Goal: Transaction & Acquisition: Obtain resource

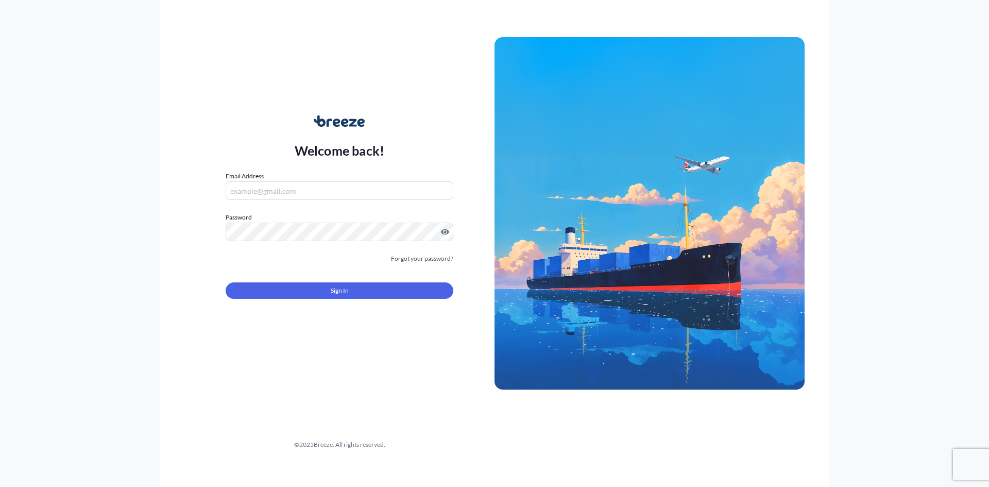
click at [266, 195] on input "Email Address" at bounding box center [340, 190] width 228 height 19
click at [278, 192] on input "Email Address" at bounding box center [340, 190] width 228 height 19
paste input "[EMAIL_ADDRESS][PERSON_NAME][DOMAIN_NAME]"
type input "[EMAIL_ADDRESS][PERSON_NAME][DOMAIN_NAME]"
click at [340, 296] on button "Sign In" at bounding box center [340, 290] width 228 height 16
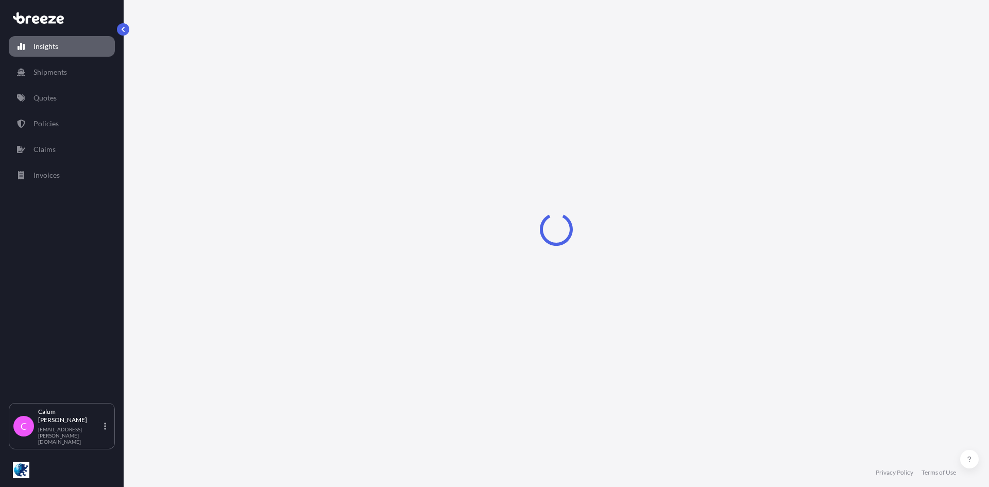
select select "2025"
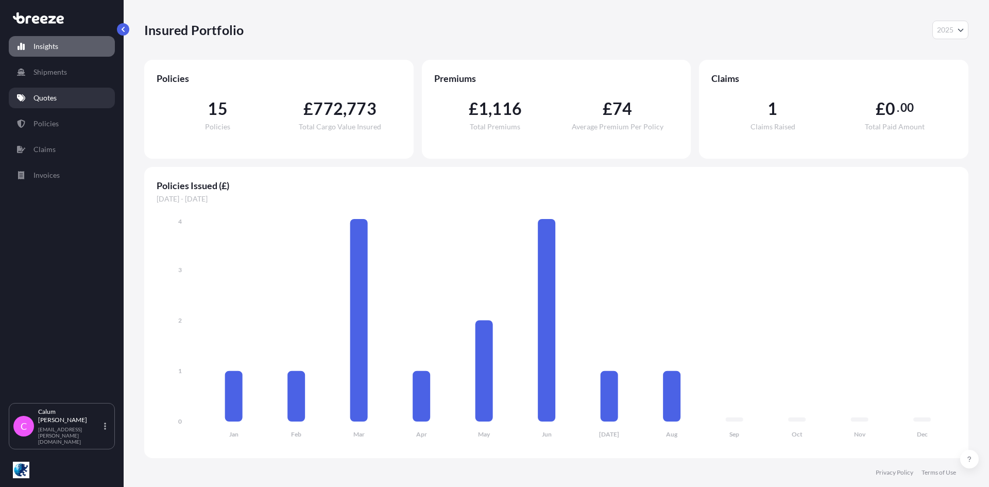
click at [52, 96] on p "Quotes" at bounding box center [44, 98] width 23 height 10
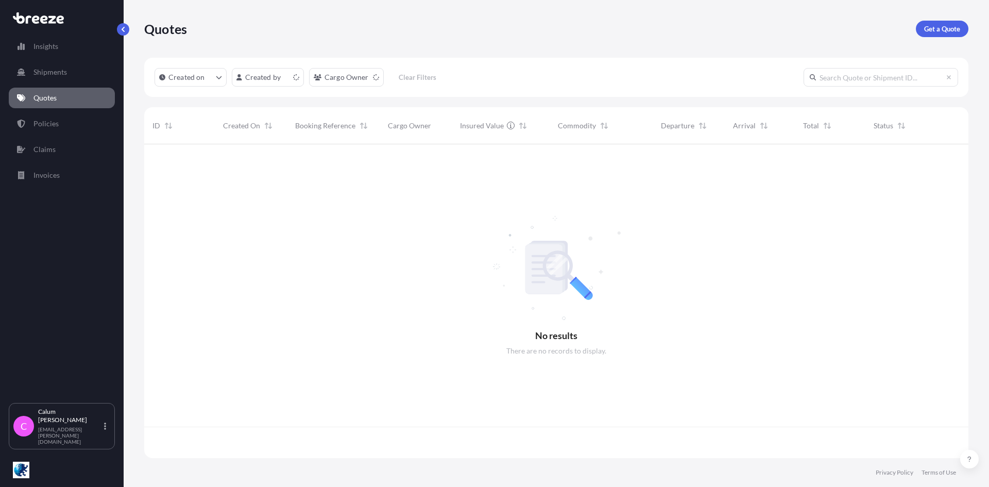
scroll to position [312, 816]
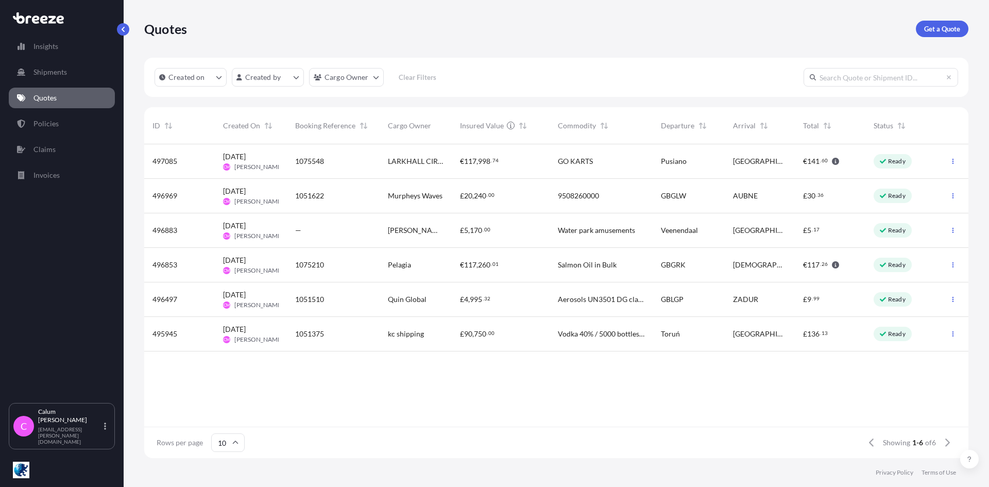
click at [229, 448] on input "10" at bounding box center [227, 442] width 33 height 19
click at [233, 419] on div "50" at bounding box center [227, 414] width 25 height 20
click at [54, 72] on p "Shipments" at bounding box center [49, 72] width 33 height 10
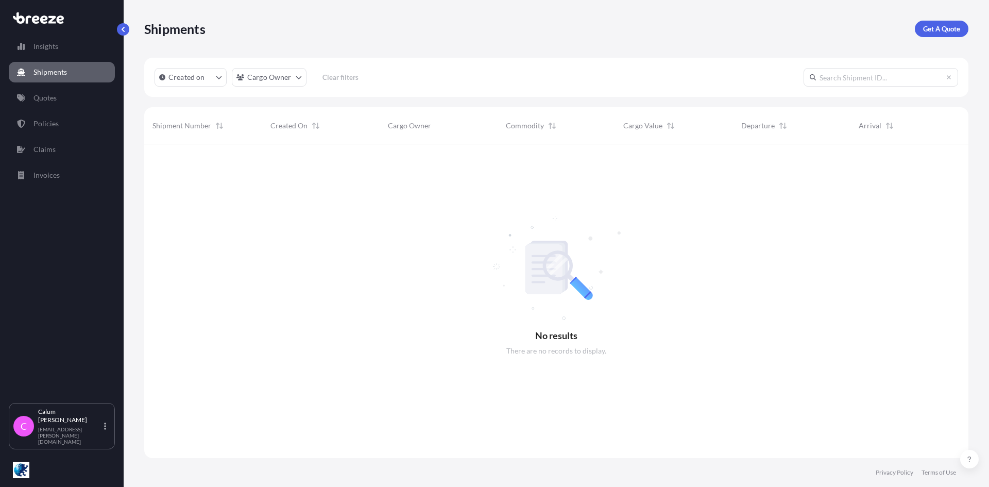
scroll to position [343, 816]
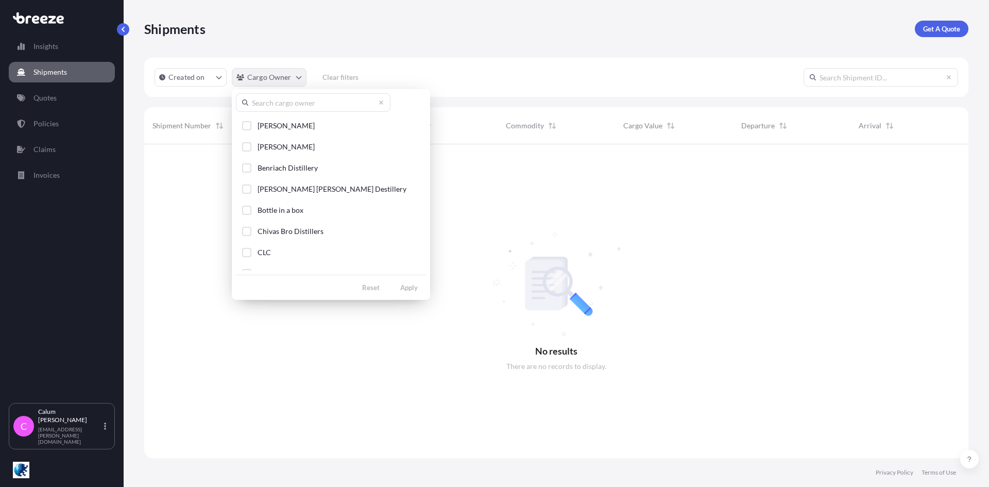
click at [244, 77] on html "Insights Shipments Quotes Policies Claims Invoices C [PERSON_NAME] [EMAIL_ADDRE…" at bounding box center [494, 243] width 989 height 487
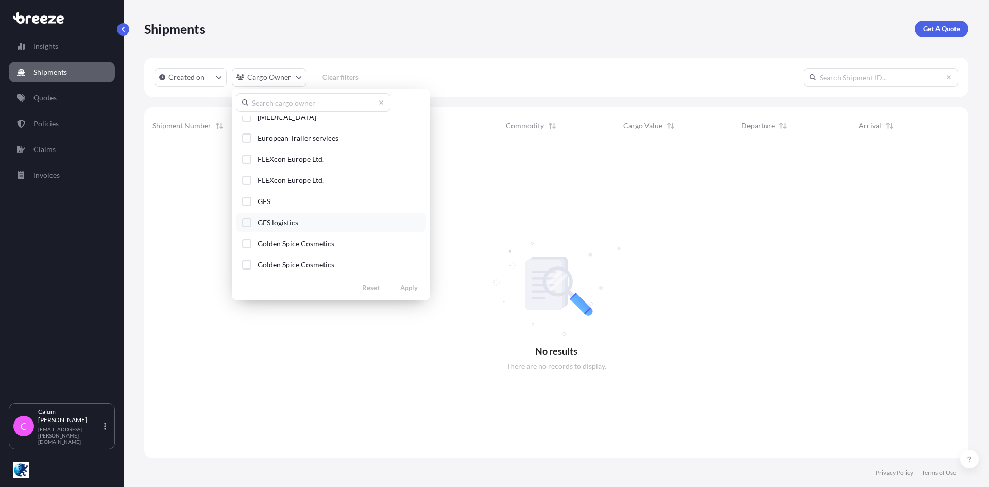
scroll to position [309, 0]
click at [244, 171] on div "Select Option" at bounding box center [246, 175] width 9 height 9
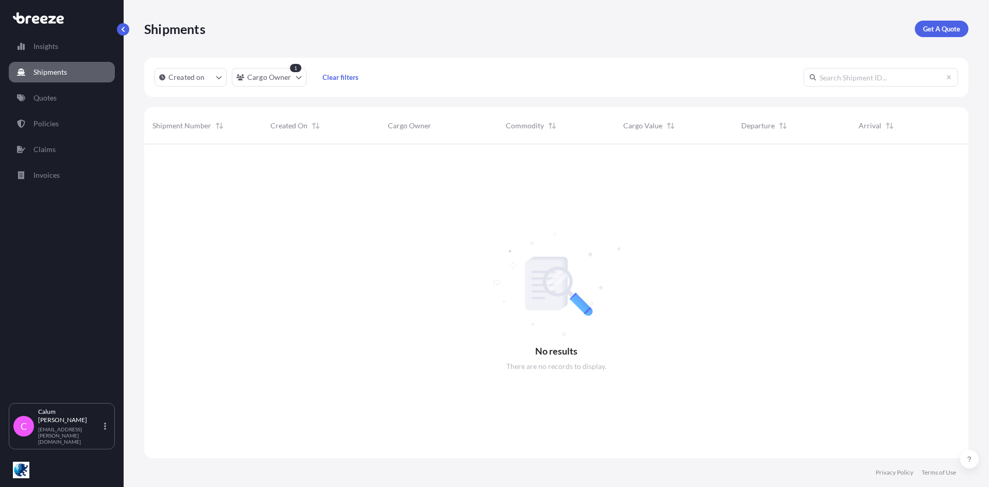
scroll to position [343, 816]
click at [243, 79] on html "Insights Shipments Quotes Policies Claims Invoices C [PERSON_NAME] [EMAIL_ADDRE…" at bounding box center [494, 243] width 989 height 487
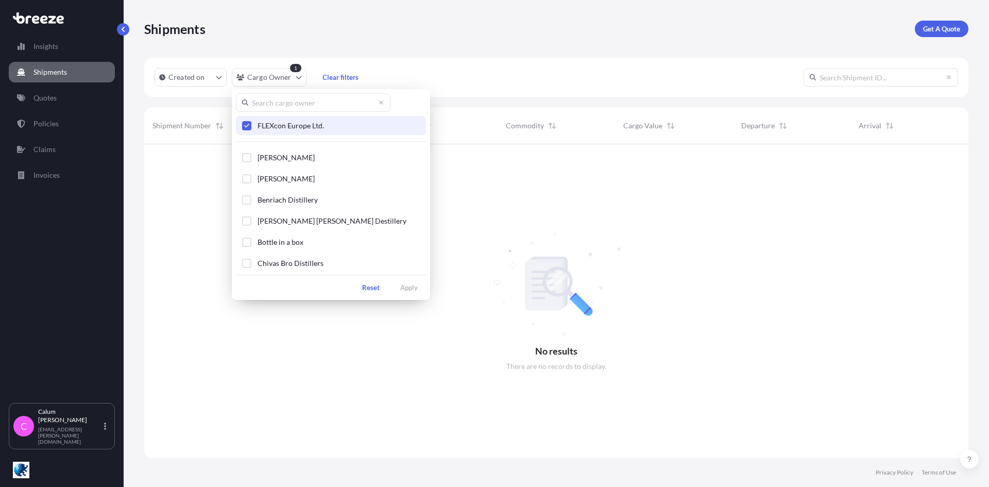
click at [251, 123] on div "Select Option" at bounding box center [246, 125] width 9 height 9
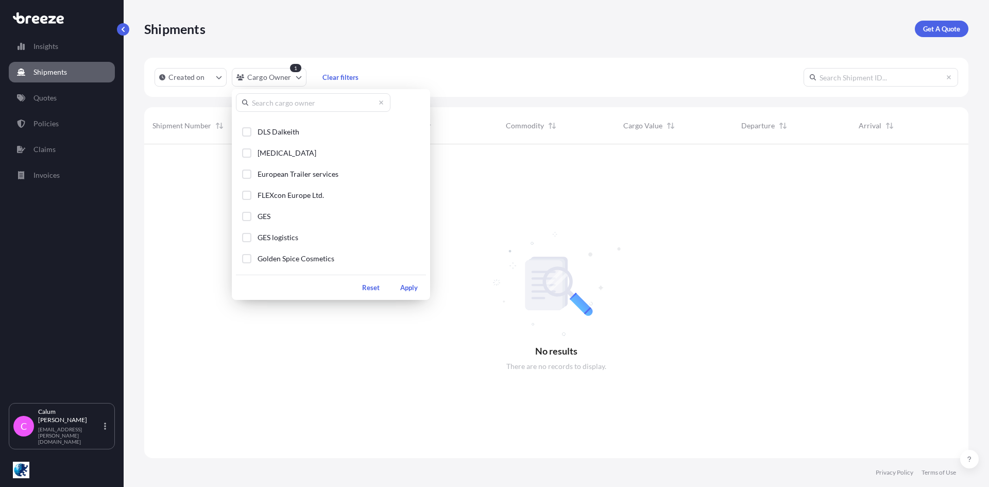
scroll to position [304, 0]
click at [246, 214] on div "Select Option" at bounding box center [246, 212] width 9 height 9
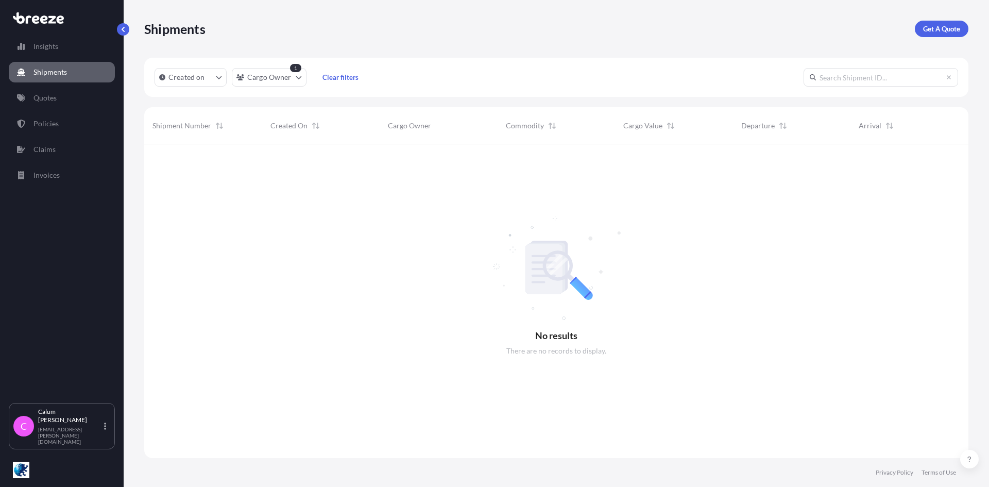
scroll to position [343, 816]
click at [56, 126] on p "Policies" at bounding box center [45, 123] width 25 height 10
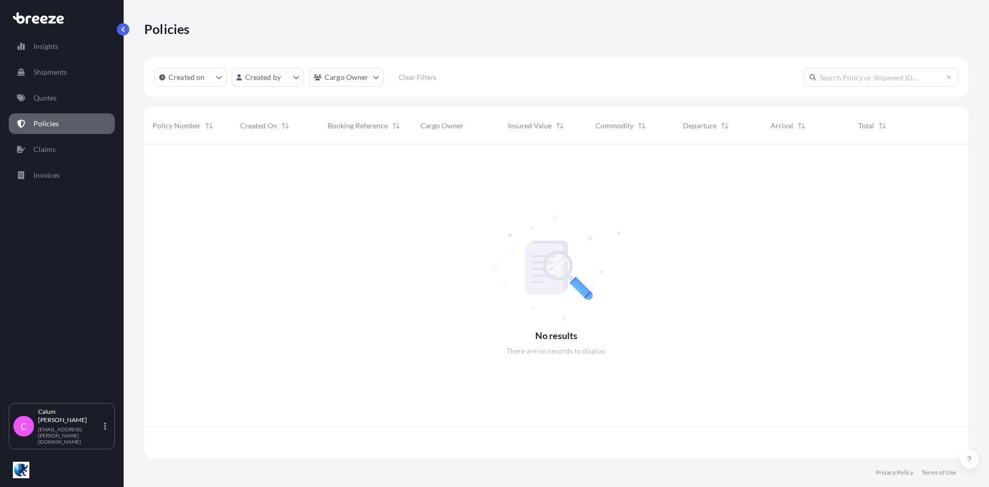
scroll to position [312, 816]
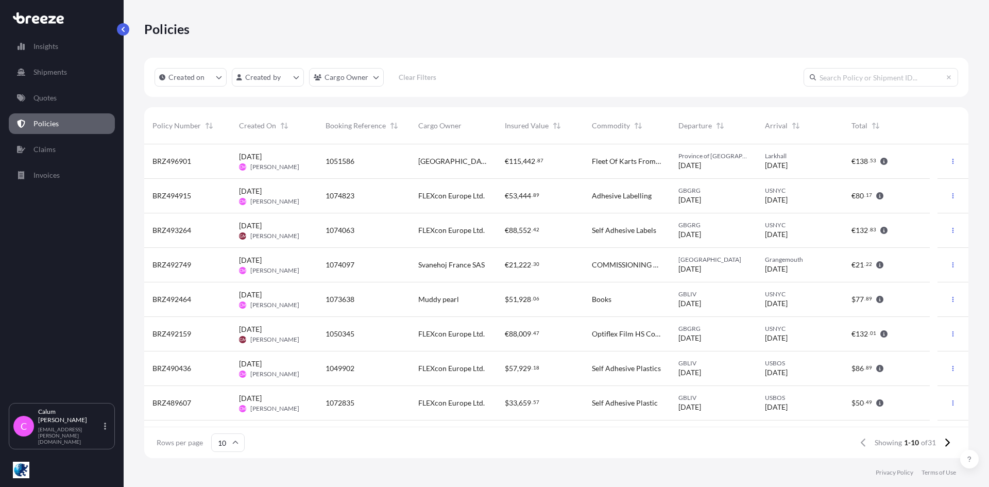
click at [336, 193] on span "1074823" at bounding box center [340, 196] width 29 height 10
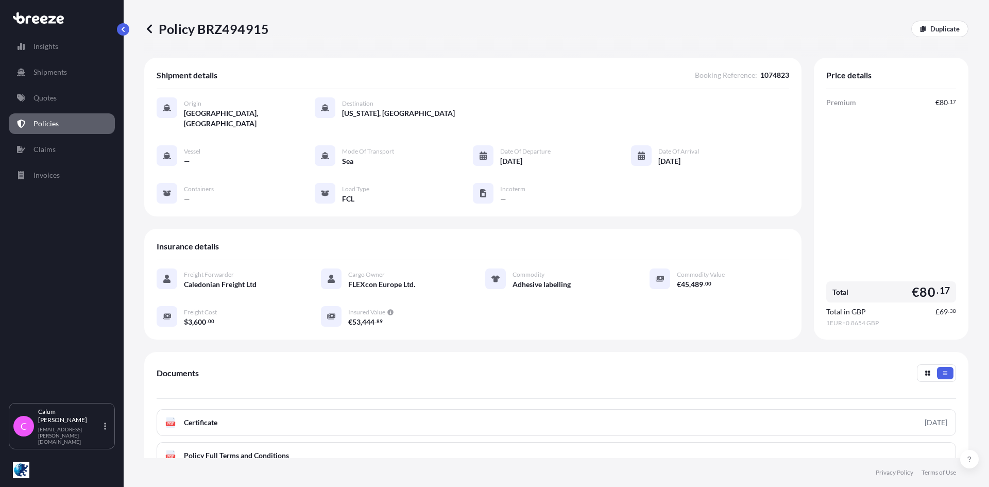
click at [149, 27] on icon at bounding box center [149, 28] width 5 height 9
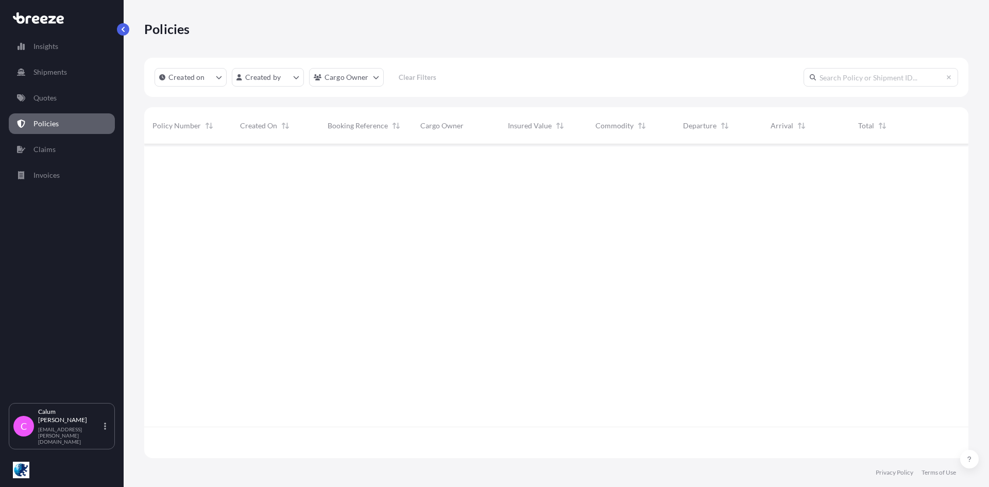
scroll to position [312, 816]
click at [48, 97] on p "Quotes" at bounding box center [44, 98] width 23 height 10
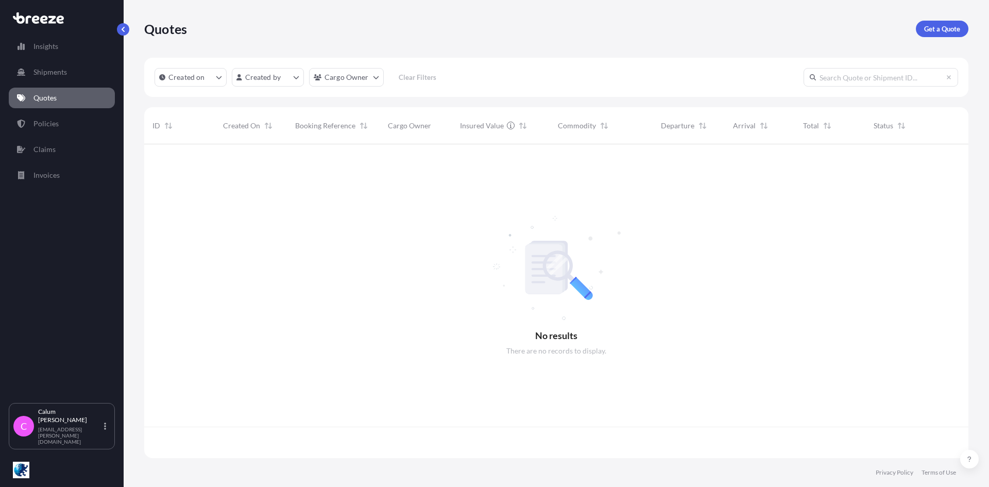
scroll to position [312, 816]
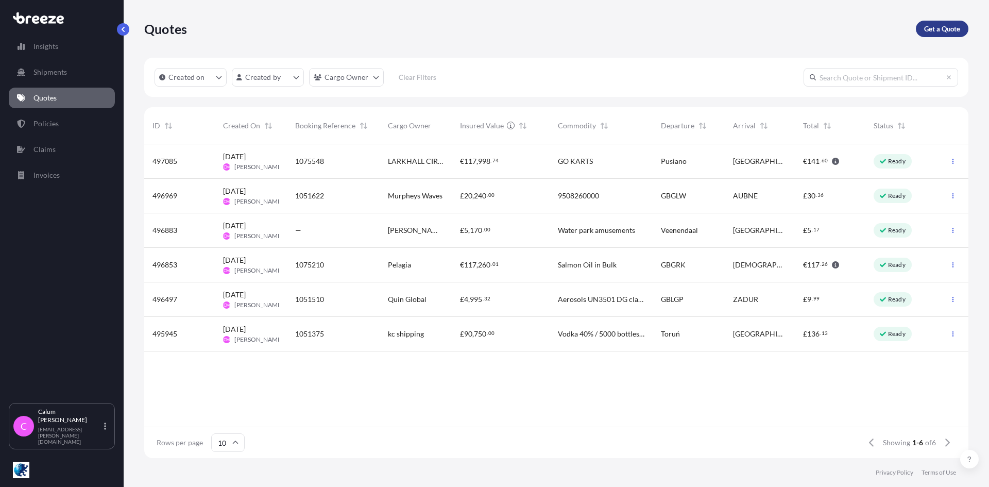
click at [933, 29] on p "Get a Quote" at bounding box center [942, 29] width 36 height 10
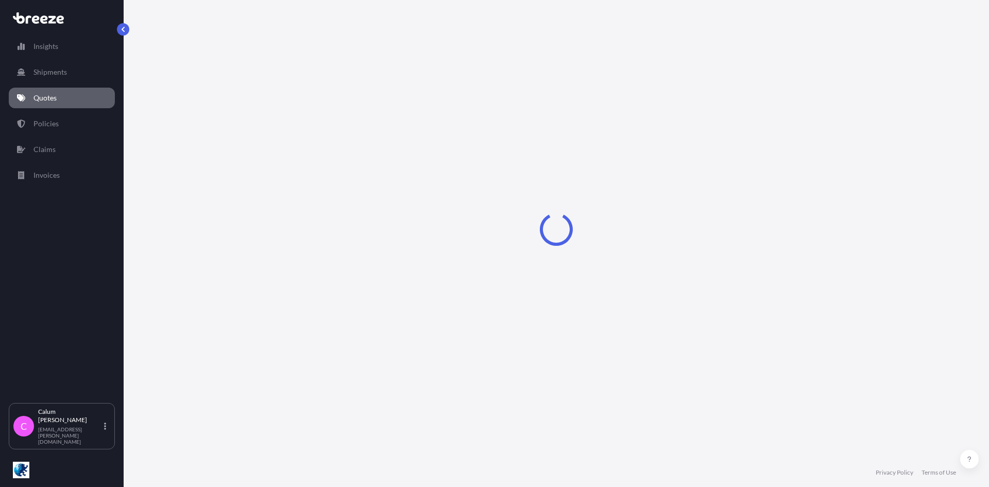
select select "Road"
select select "Sea"
select select "1"
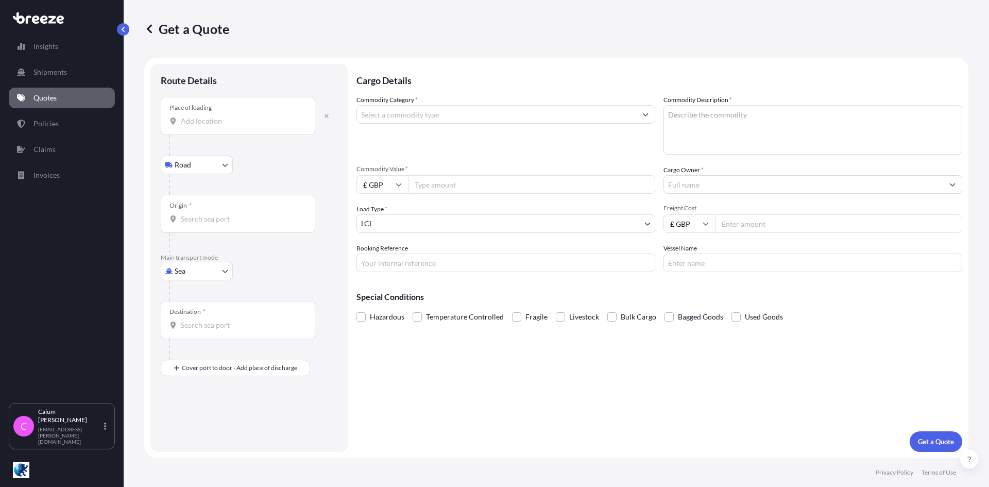
click at [184, 122] on input "Place of loading" at bounding box center [239, 121] width 117 height 10
type input "f"
type input "F"
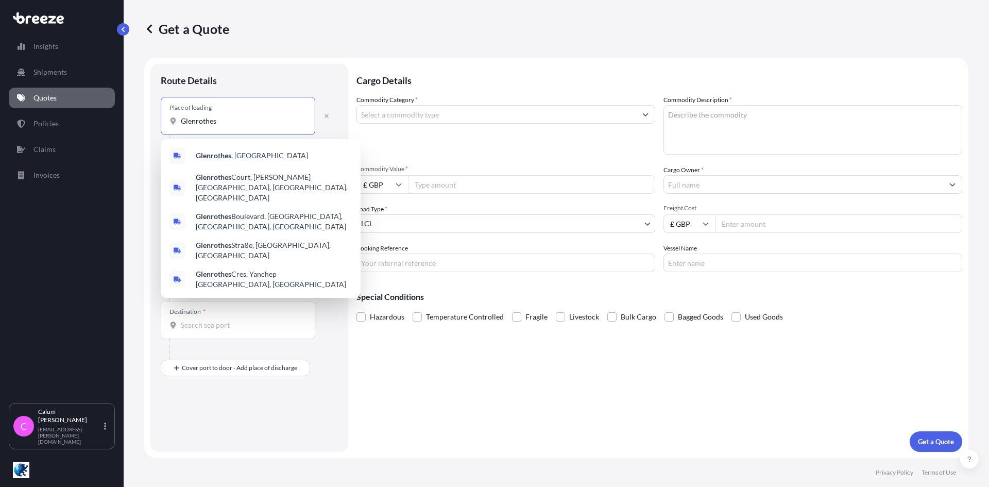
type input "Glenrothes"
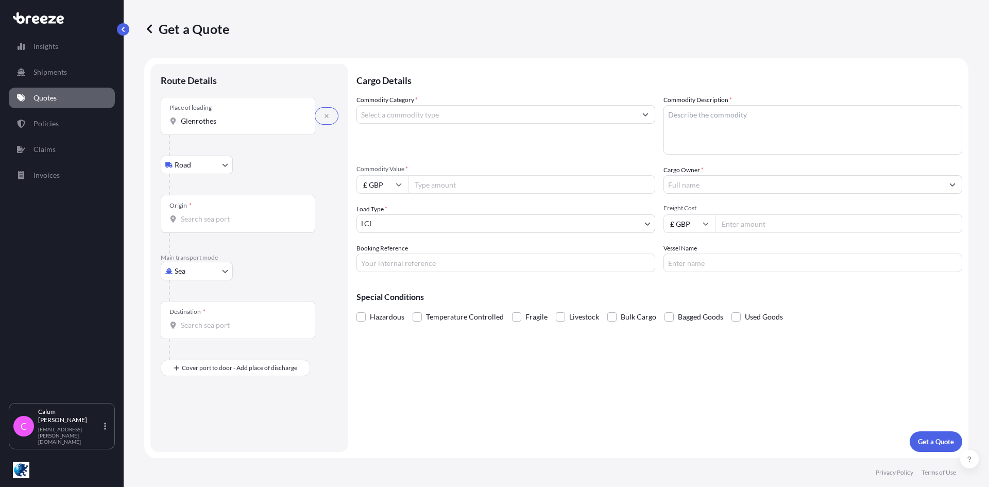
click at [194, 217] on input "Origin *" at bounding box center [242, 219] width 122 height 10
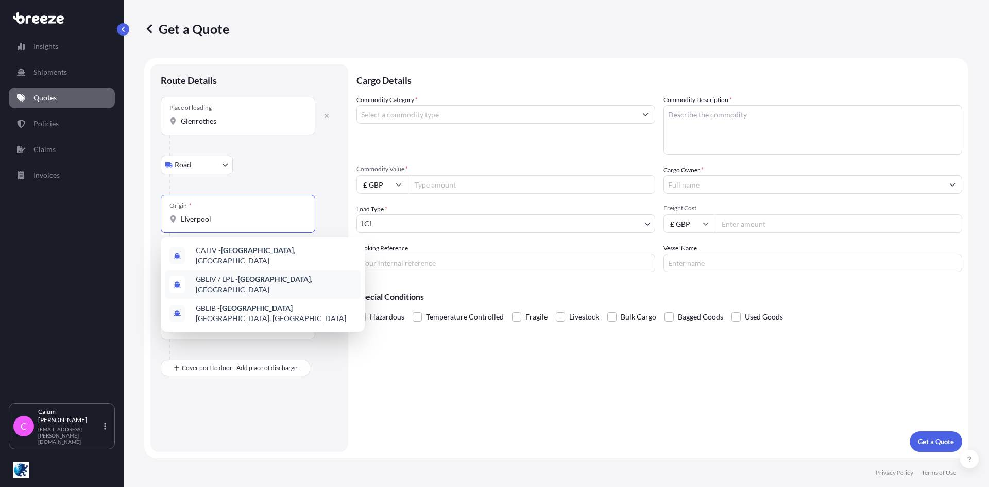
click at [283, 281] on span "GBLIV / LPL - [GEOGRAPHIC_DATA] , [GEOGRAPHIC_DATA]" at bounding box center [276, 284] width 161 height 21
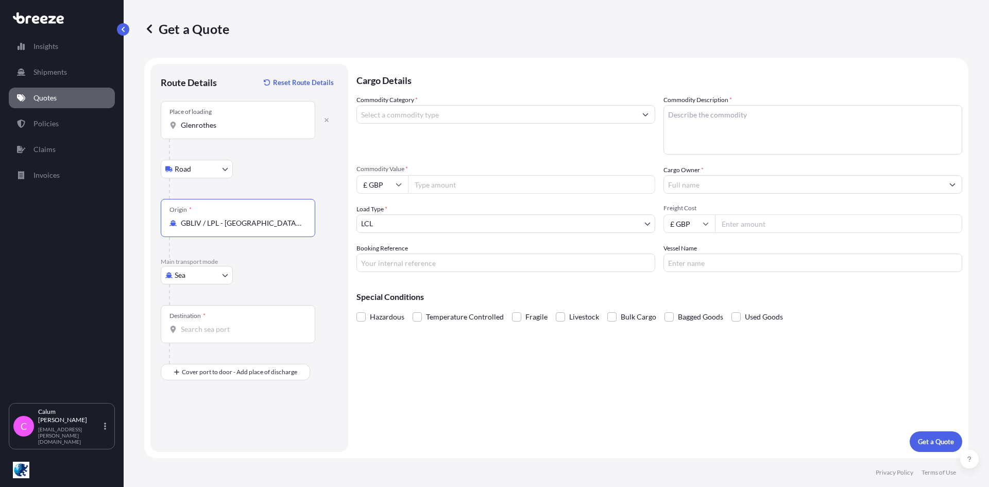
type input "GBLIV / LPL - [GEOGRAPHIC_DATA], [GEOGRAPHIC_DATA]"
click at [192, 328] on input "Destination *" at bounding box center [242, 329] width 122 height 10
type input "USBOS - [GEOGRAPHIC_DATA], [GEOGRAPHIC_DATA]"
click at [194, 428] on input "Place of Discharge" at bounding box center [239, 427] width 117 height 10
click at [199, 429] on input "Place of Discharge" at bounding box center [239, 427] width 117 height 10
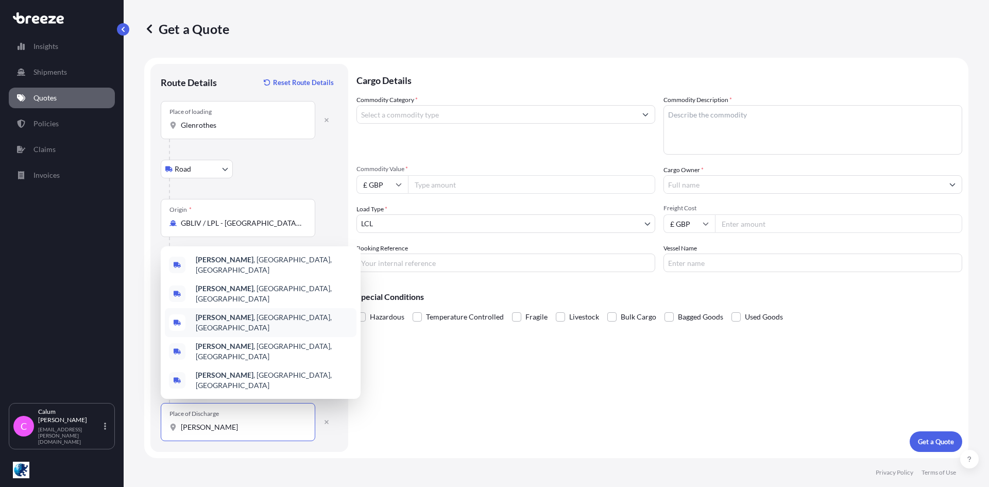
click at [237, 332] on span "[PERSON_NAME] , [GEOGRAPHIC_DATA], [GEOGRAPHIC_DATA]" at bounding box center [274, 322] width 157 height 21
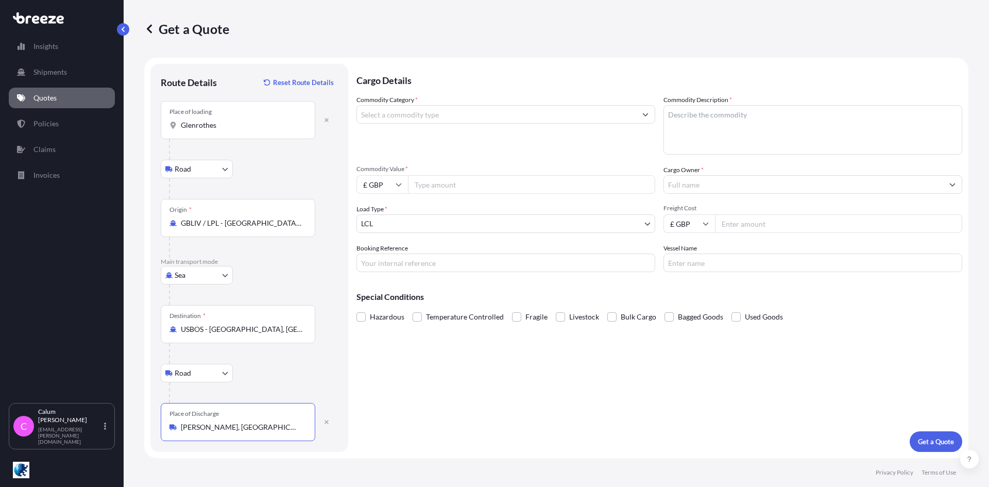
type input "[PERSON_NAME], [GEOGRAPHIC_DATA], [GEOGRAPHIC_DATA]"
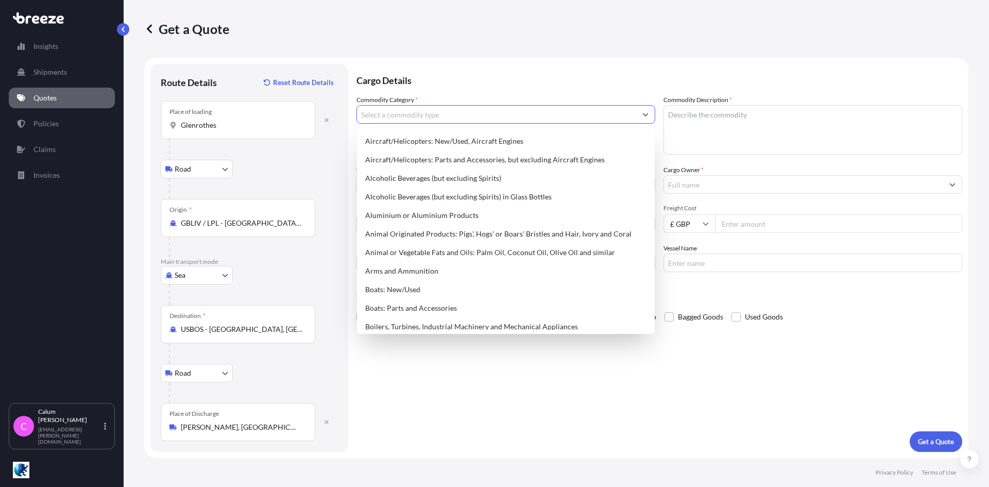
click at [396, 110] on input "Commodity Category *" at bounding box center [496, 114] width 279 height 19
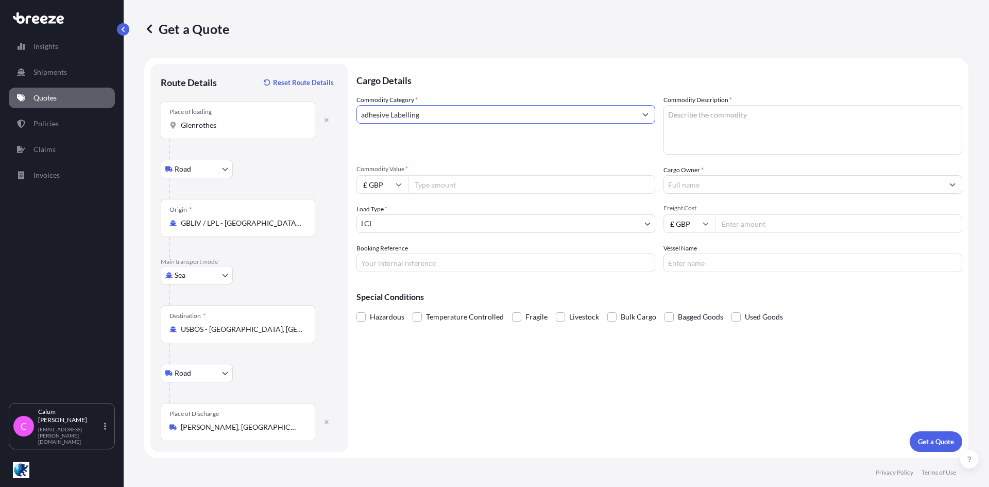
type input "adhesive Labelling"
type textarea "Adhesive Labelling"
click at [437, 115] on input "adhesive Labelling" at bounding box center [496, 114] width 279 height 19
paste input "Labeling"
type input "adhesive Labeling"
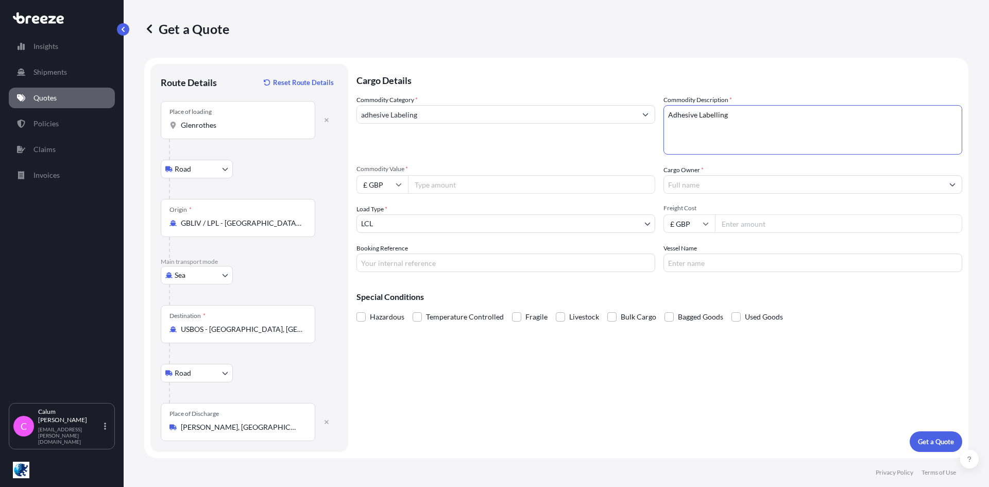
click at [756, 113] on textarea "Adhesive Labelling" at bounding box center [812, 129] width 299 height 49
paste textarea "Labeling"
type textarea "Adhesive Labelling"
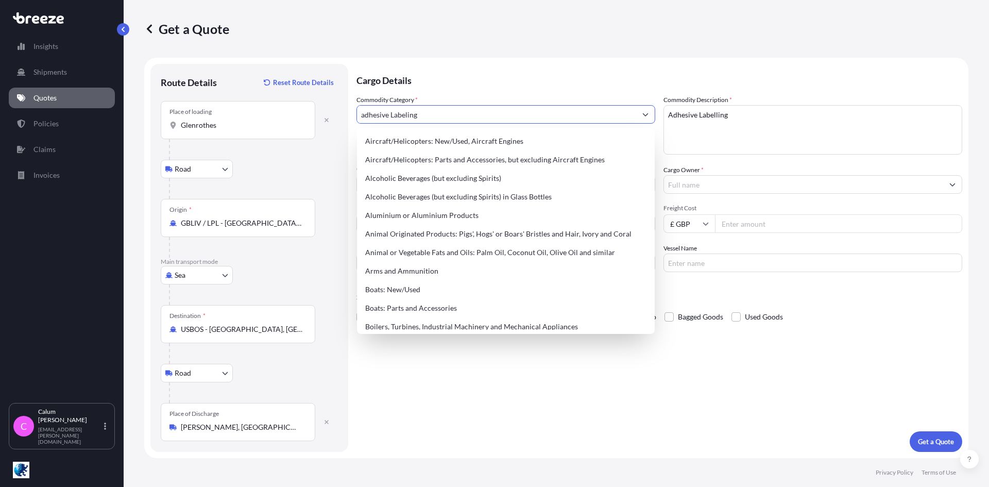
click at [444, 117] on input "adhesive Labeling" at bounding box center [496, 114] width 279 height 19
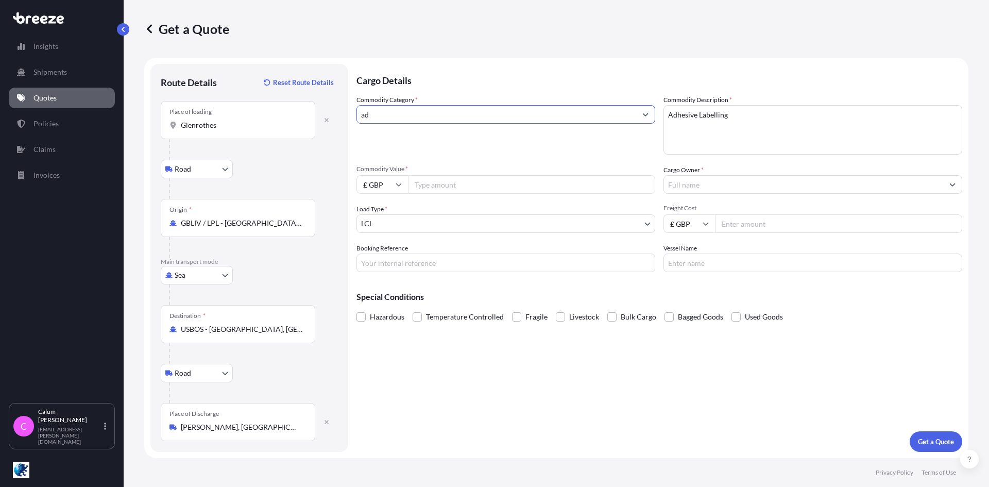
type input "a"
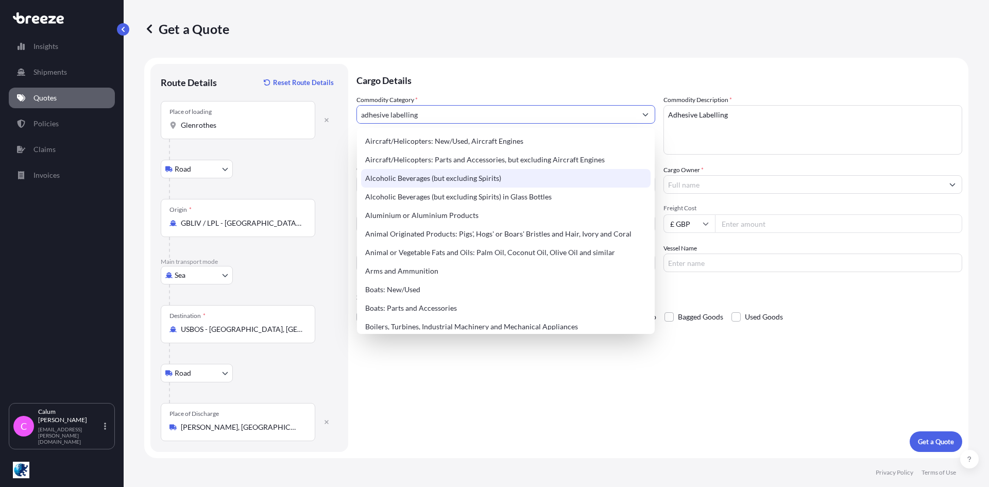
click at [383, 180] on div "Alcoholic Beverages (but excluding Spirits)" at bounding box center [505, 178] width 289 height 19
type input "Alcoholic Beverages (but excluding Spirits)"
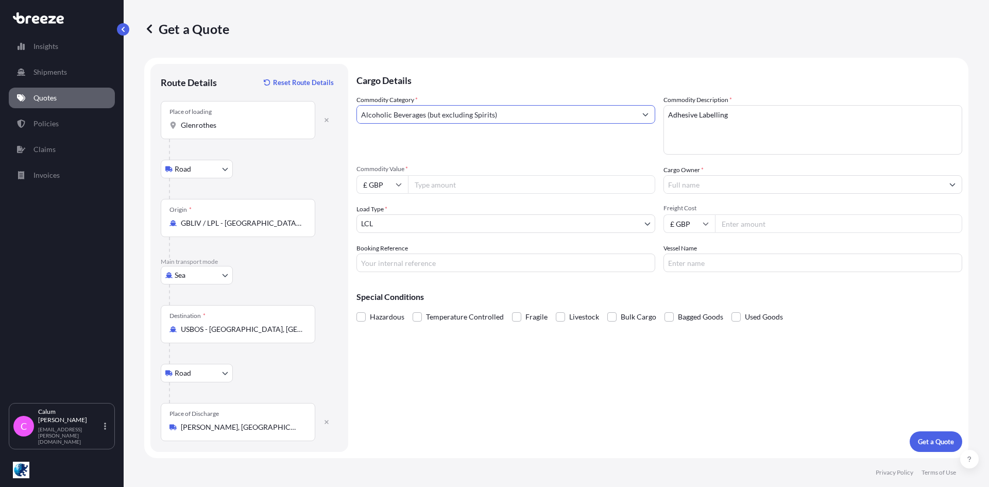
click at [380, 186] on input "£ GBP" at bounding box center [382, 184] width 52 height 19
click at [381, 253] on div "$ USD" at bounding box center [382, 256] width 43 height 20
type input "$ USD"
click at [437, 187] on input "Commodity Value *" at bounding box center [531, 184] width 247 height 19
type input "10607.04"
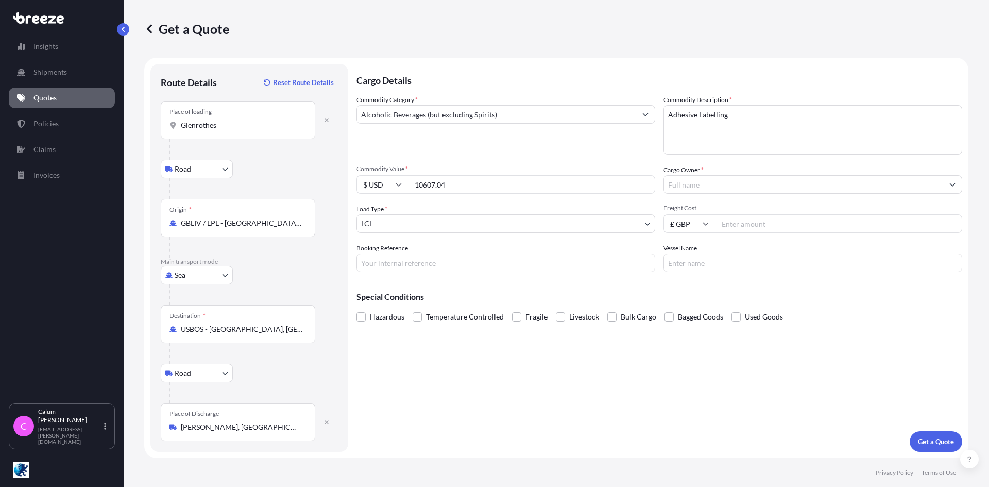
click at [708, 188] on input "Cargo Owner *" at bounding box center [803, 184] width 279 height 19
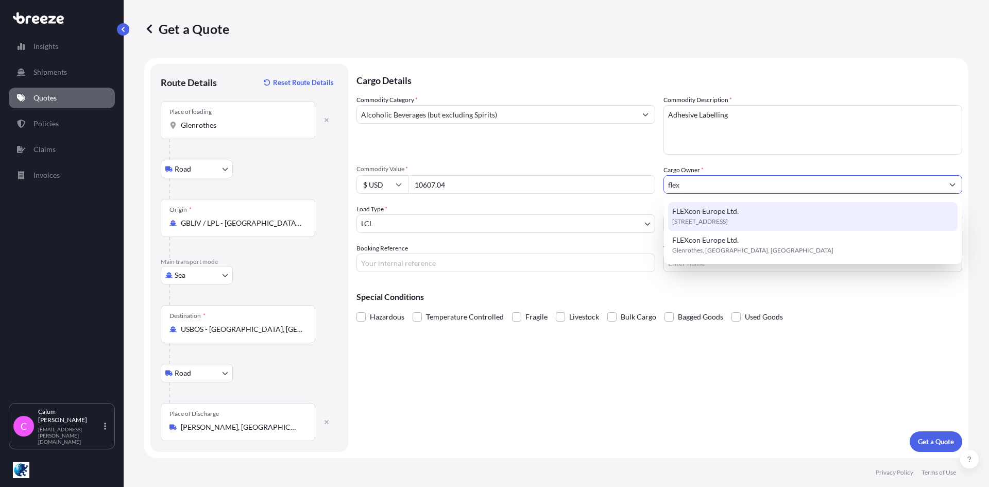
click at [700, 214] on span "FLEXcon Europe Ltd." at bounding box center [705, 211] width 66 height 10
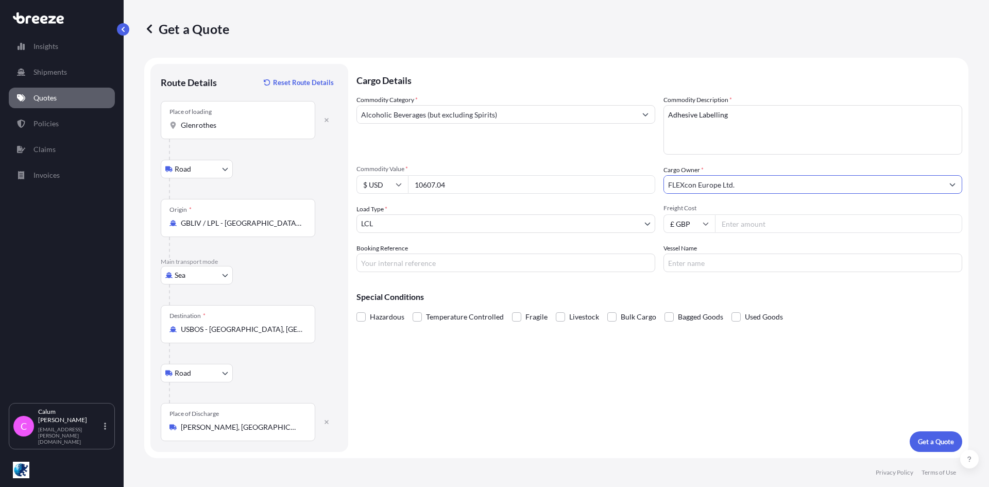
type input "FLEXcon Europe Ltd."
click at [735, 219] on input "Freight Cost" at bounding box center [838, 223] width 247 height 19
type input "1000"
click at [389, 261] on input "Booking Reference" at bounding box center [505, 262] width 299 height 19
click at [424, 261] on input "Booking Reference" at bounding box center [505, 262] width 299 height 19
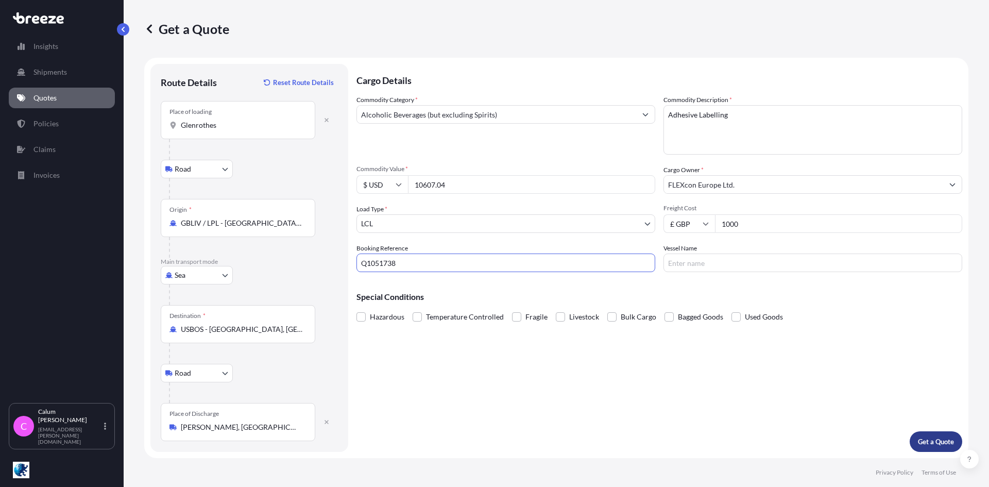
type input "Q1051738"
click at [930, 444] on p "Get a Quote" at bounding box center [936, 441] width 36 height 10
click at [222, 123] on input "Glenrothes" at bounding box center [239, 125] width 117 height 10
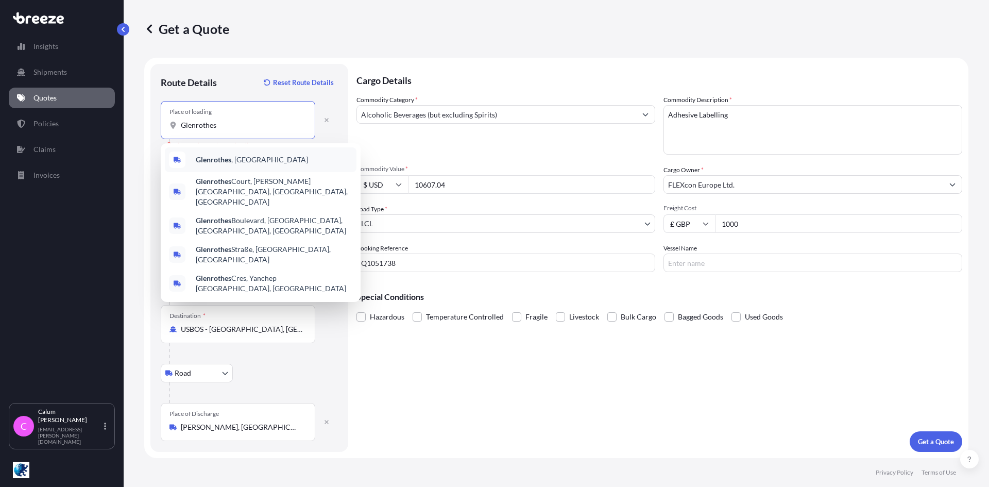
click at [217, 160] on b "Glenrothes" at bounding box center [214, 159] width 36 height 9
type input "Glenrothes, [GEOGRAPHIC_DATA]"
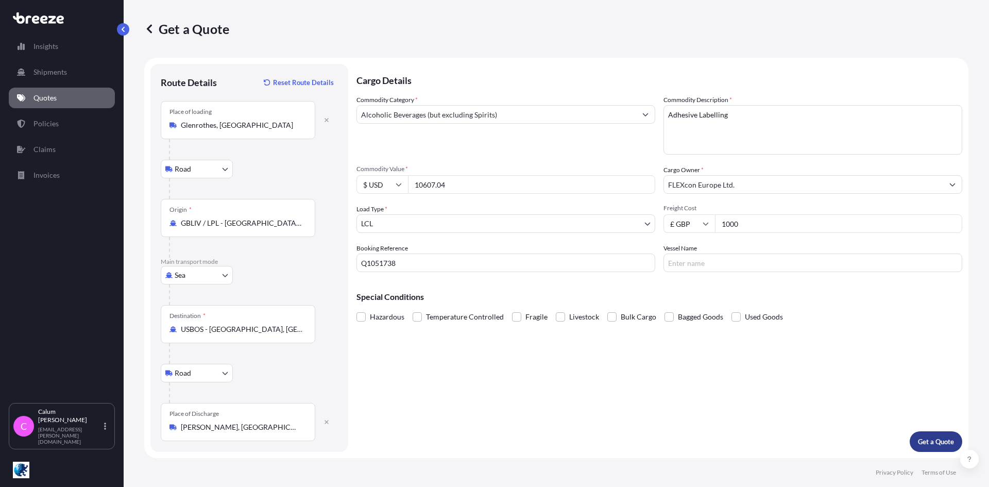
click at [941, 445] on p "Get a Quote" at bounding box center [936, 441] width 36 height 10
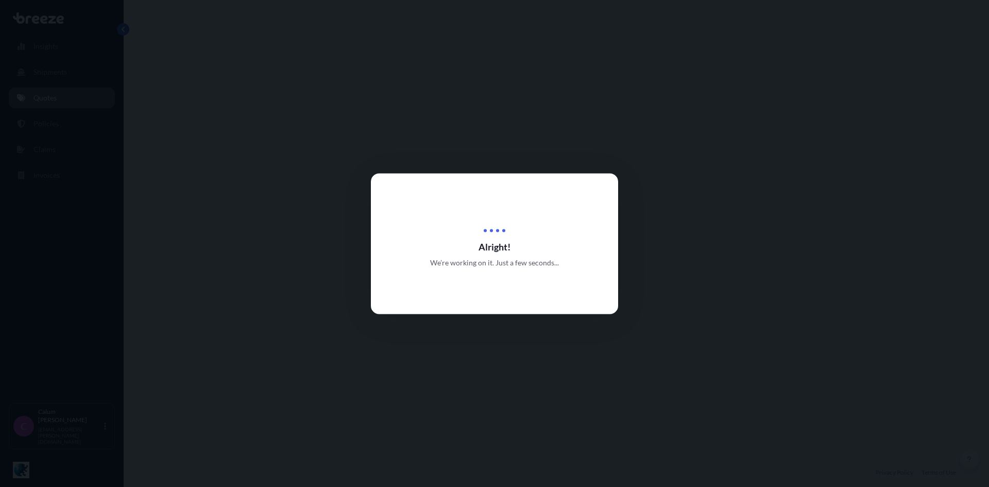
select select "Road"
select select "Sea"
select select "Road"
select select "1"
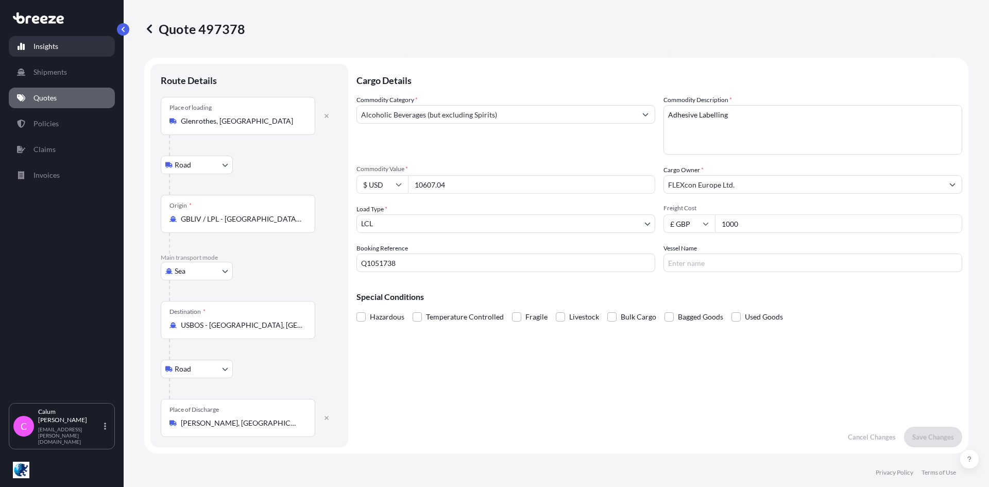
click at [50, 52] on link "Insights" at bounding box center [62, 46] width 106 height 21
select select "2025"
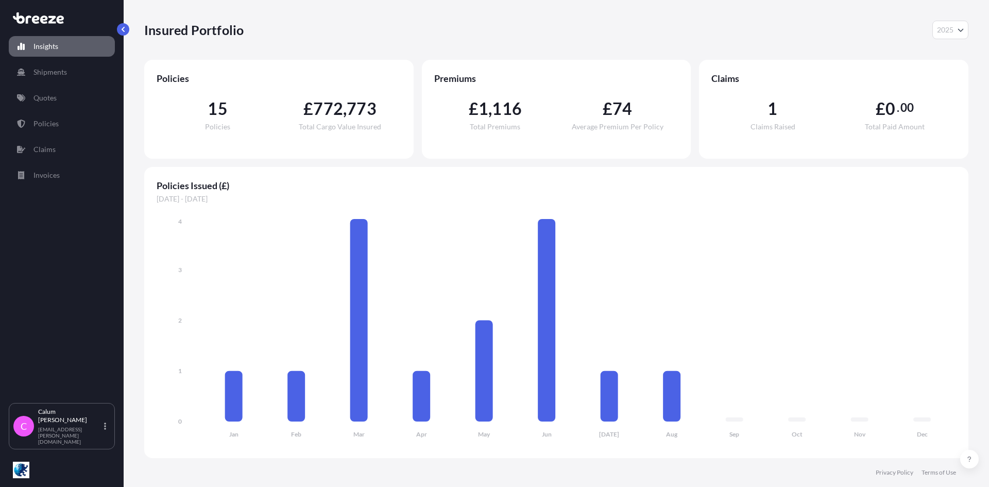
click at [782, 123] on span "Claims Raised" at bounding box center [773, 126] width 45 height 7
